Goal: Task Accomplishment & Management: Manage account settings

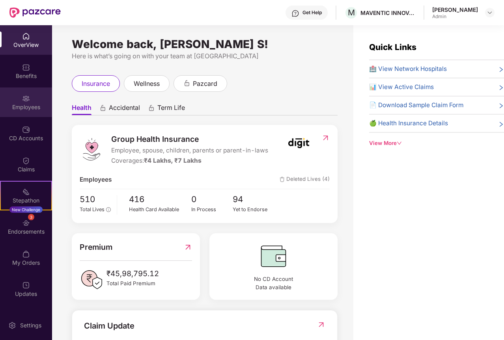
click at [24, 102] on img at bounding box center [26, 99] width 8 height 8
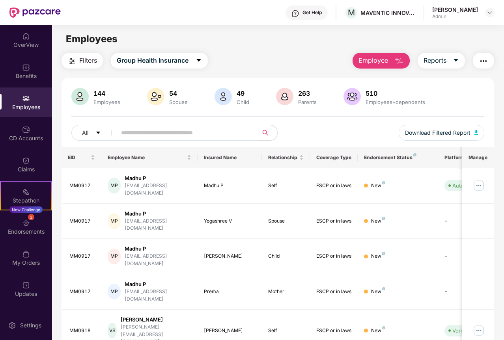
click at [138, 134] on input "text" at bounding box center [184, 133] width 127 height 12
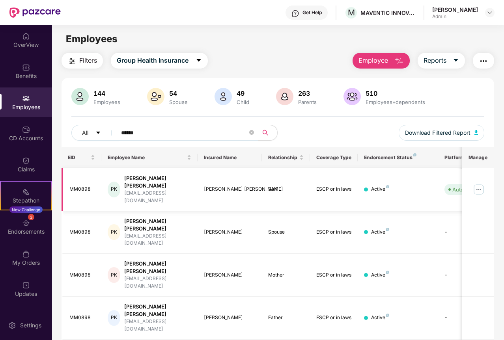
type input "******"
click at [478, 183] on img at bounding box center [478, 189] width 13 height 13
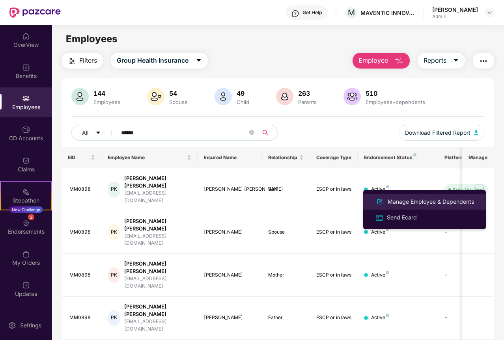
click at [417, 200] on div "Manage Employee & Dependents" at bounding box center [430, 201] width 89 height 9
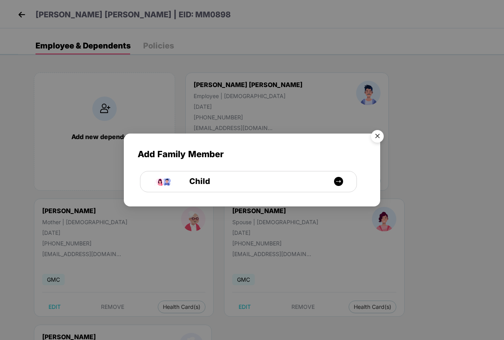
click at [381, 136] on img "Close" at bounding box center [377, 138] width 22 height 22
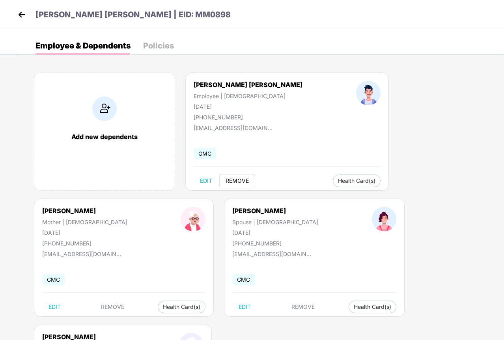
click at [240, 181] on span "REMOVE" at bounding box center [236, 181] width 23 height 6
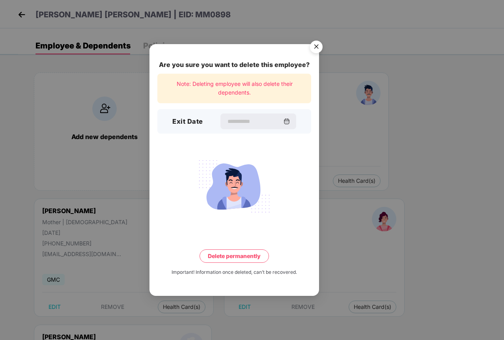
click at [222, 111] on div "Exit Date" at bounding box center [234, 121] width 154 height 24
click at [226, 123] on input at bounding box center [254, 121] width 57 height 8
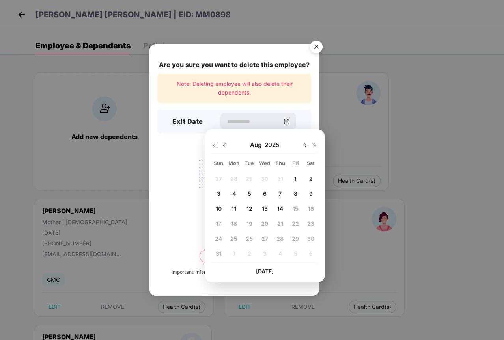
click at [282, 209] on span "14" at bounding box center [280, 208] width 6 height 7
type input "**********"
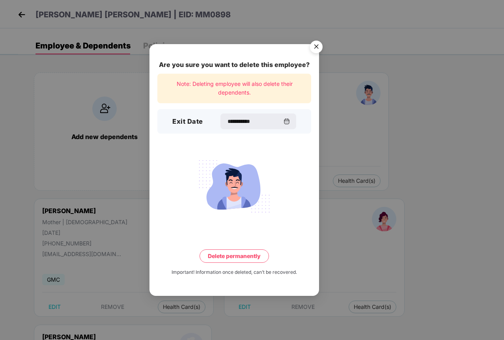
click at [227, 256] on button "Delete permanently" at bounding box center [233, 255] width 69 height 13
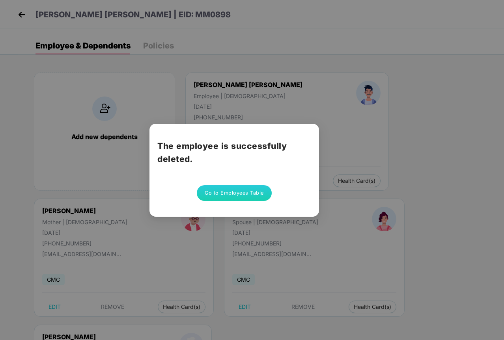
click at [233, 194] on button "Go to Employees Table" at bounding box center [234, 193] width 75 height 16
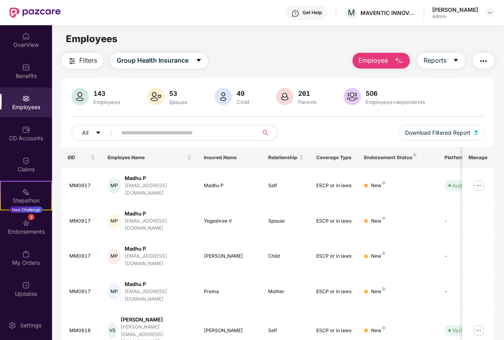
click at [141, 133] on input "text" at bounding box center [184, 133] width 127 height 12
paste input "******"
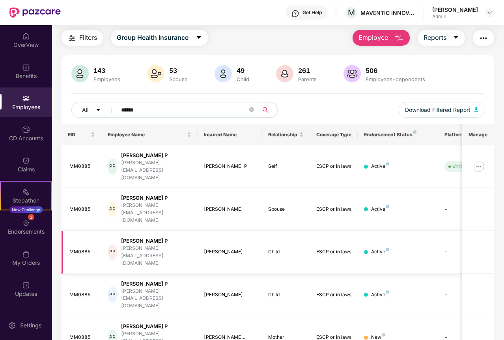
scroll to position [29, 0]
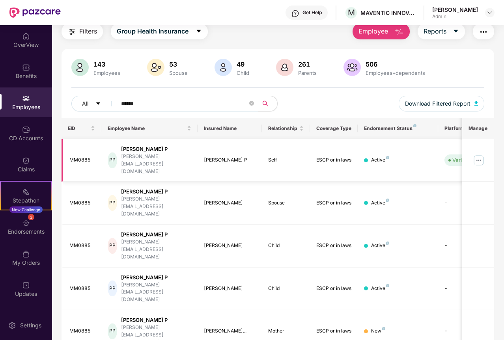
type input "******"
click at [477, 154] on img at bounding box center [478, 160] width 13 height 13
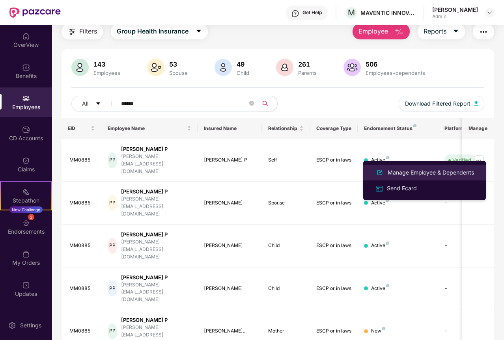
click at [410, 170] on div "Manage Employee & Dependents" at bounding box center [430, 172] width 89 height 9
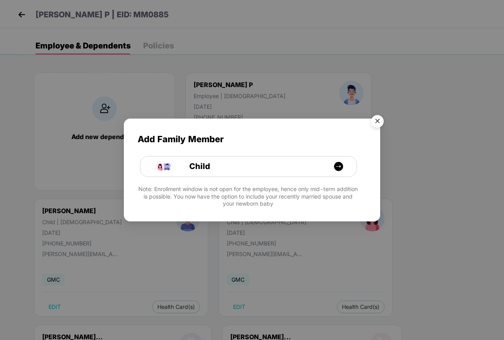
click at [376, 124] on img "Close" at bounding box center [377, 123] width 22 height 22
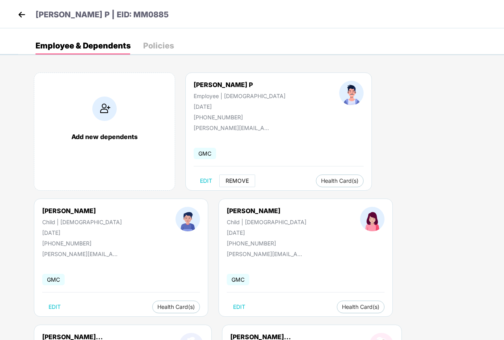
click at [240, 181] on span "REMOVE" at bounding box center [236, 181] width 23 height 6
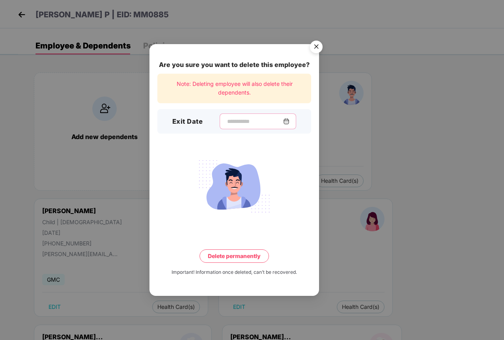
click at [256, 121] on input at bounding box center [254, 121] width 57 height 8
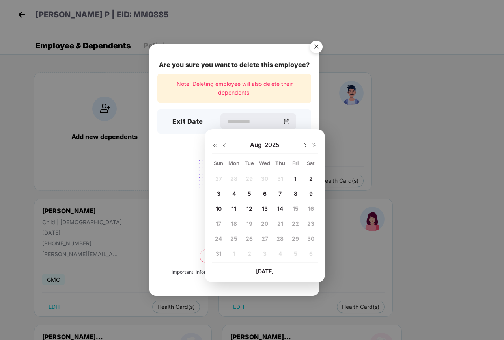
click at [249, 209] on span "12" at bounding box center [249, 208] width 6 height 7
type input "**********"
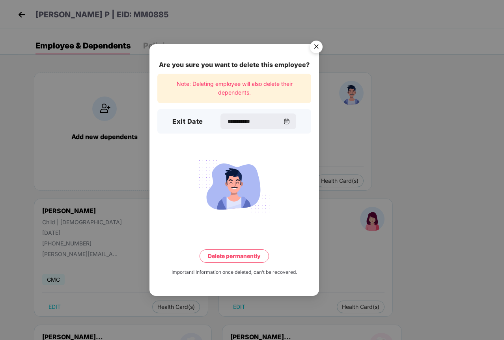
click at [231, 256] on button "Delete permanently" at bounding box center [233, 255] width 69 height 13
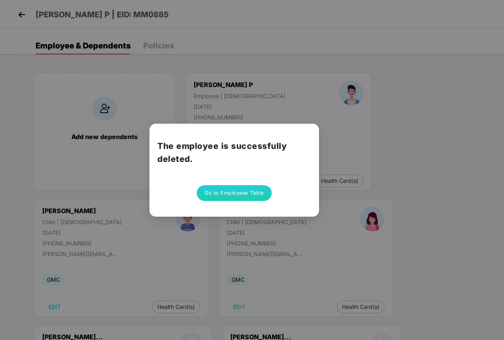
click at [238, 193] on button "Go to Employees Table" at bounding box center [234, 193] width 75 height 16
